Goal: Transaction & Acquisition: Purchase product/service

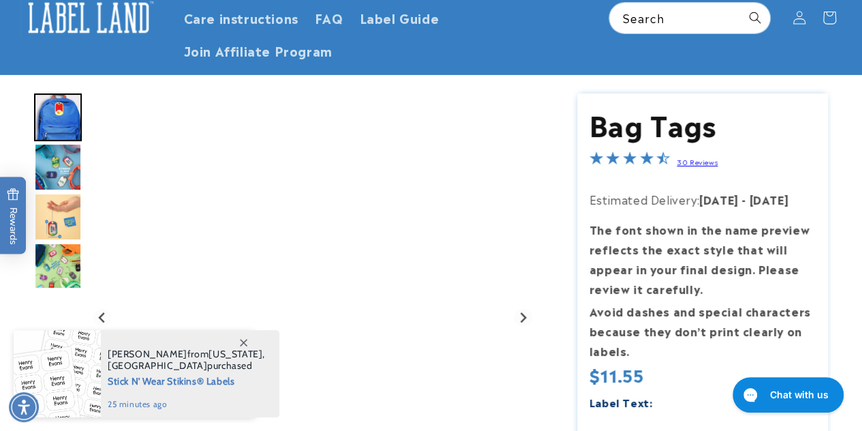
click at [54, 171] on img "Go to slide 3" at bounding box center [58, 167] width 48 height 48
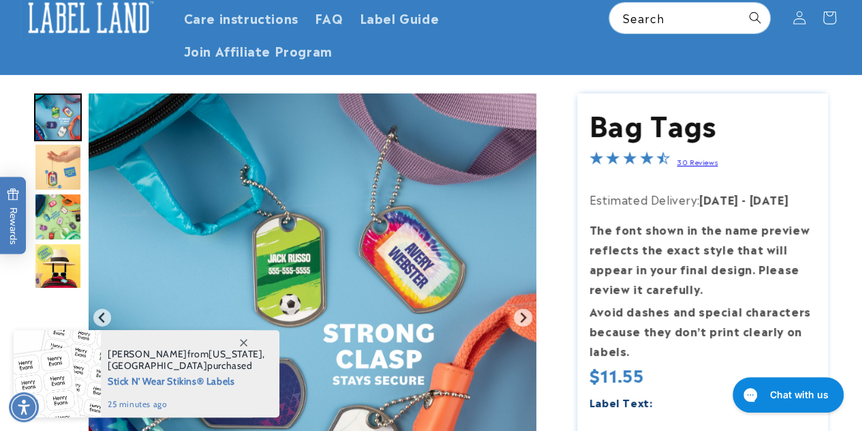
click at [65, 212] on img "Go to slide 5" at bounding box center [58, 217] width 48 height 48
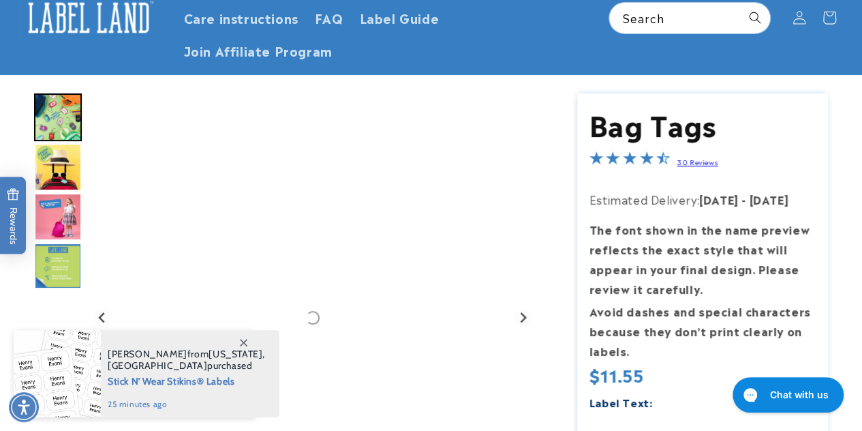
click at [61, 245] on img "Go to slide 8" at bounding box center [58, 267] width 48 height 48
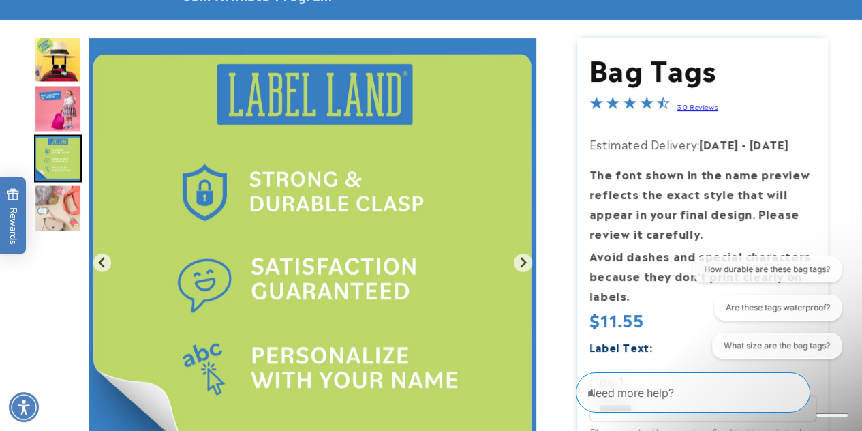
scroll to position [129, 0]
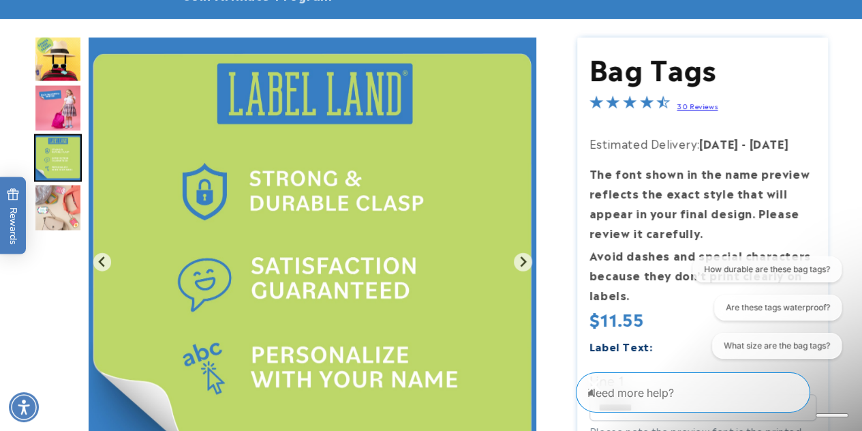
click at [59, 109] on img "Go to slide 7" at bounding box center [58, 108] width 48 height 48
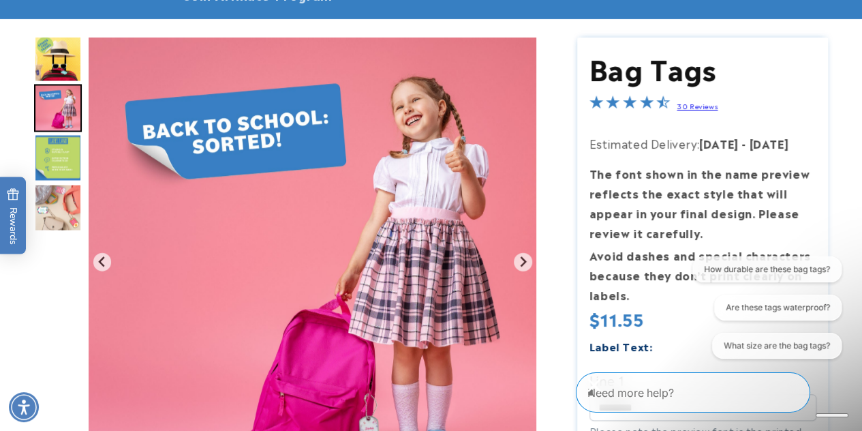
click at [61, 65] on img "Go to slide 6" at bounding box center [58, 59] width 48 height 48
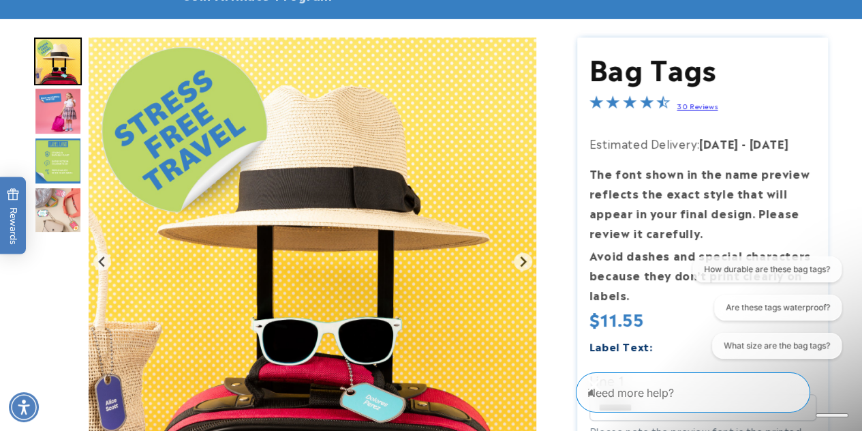
click at [59, 121] on img "Go to slide 7" at bounding box center [58, 111] width 48 height 48
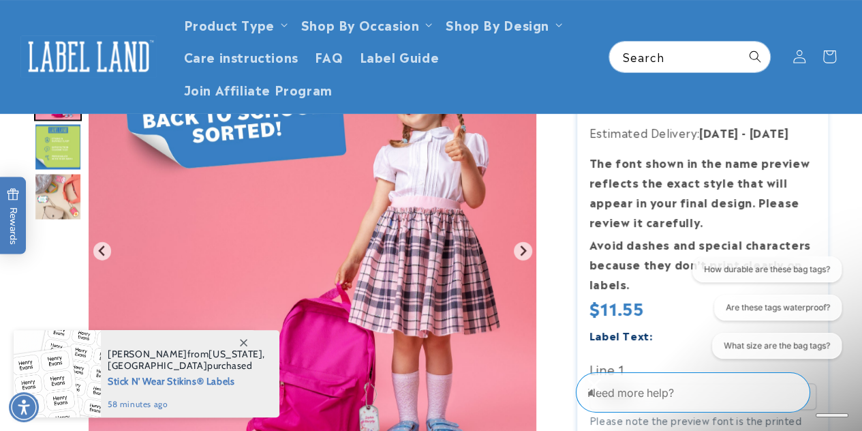
scroll to position [0, 0]
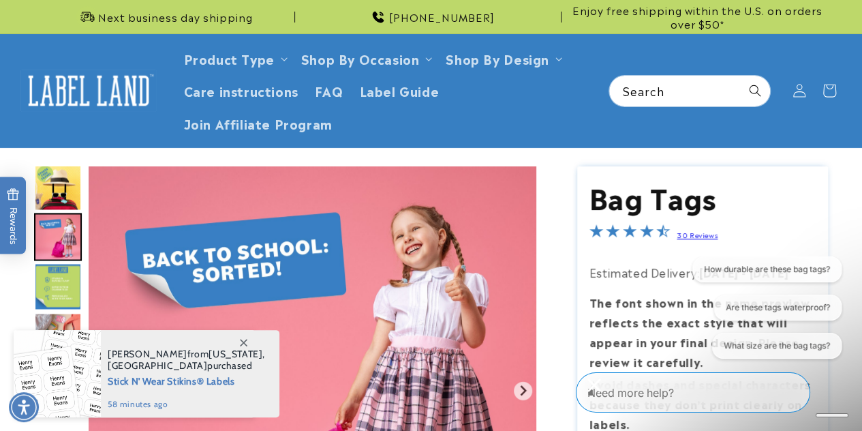
click at [61, 184] on img "Go to slide 6" at bounding box center [58, 187] width 48 height 48
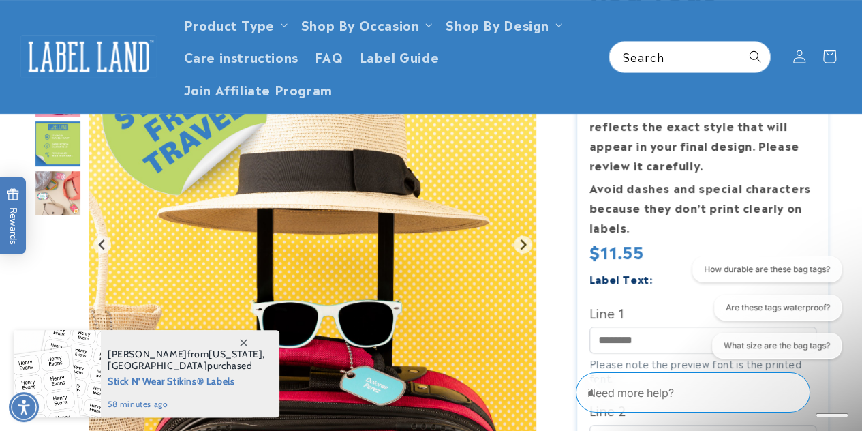
scroll to position [112, 0]
